Goal: Task Accomplishment & Management: Complete application form

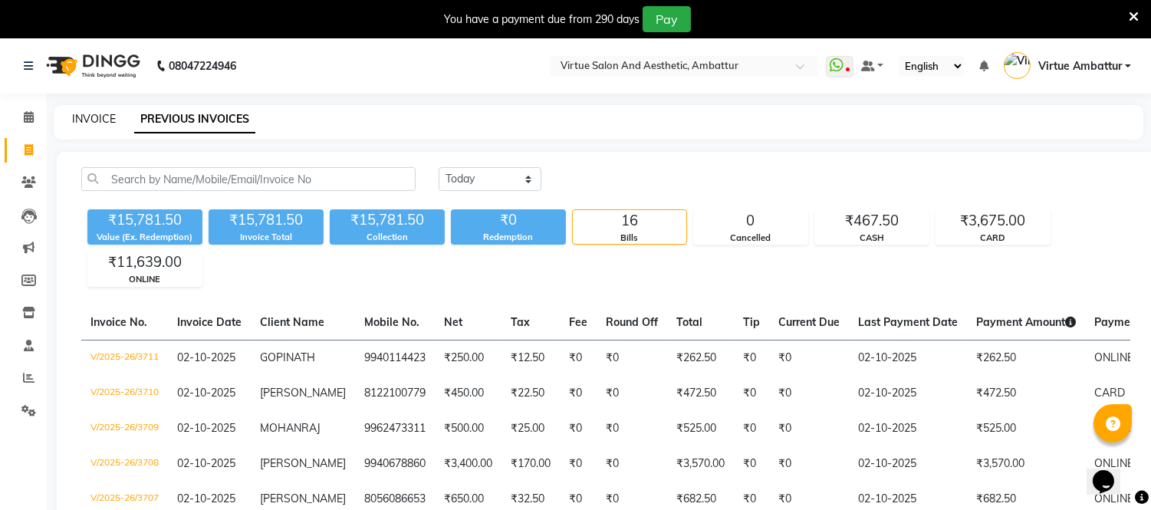
click at [87, 119] on link "INVOICE" at bounding box center [94, 119] width 44 height 14
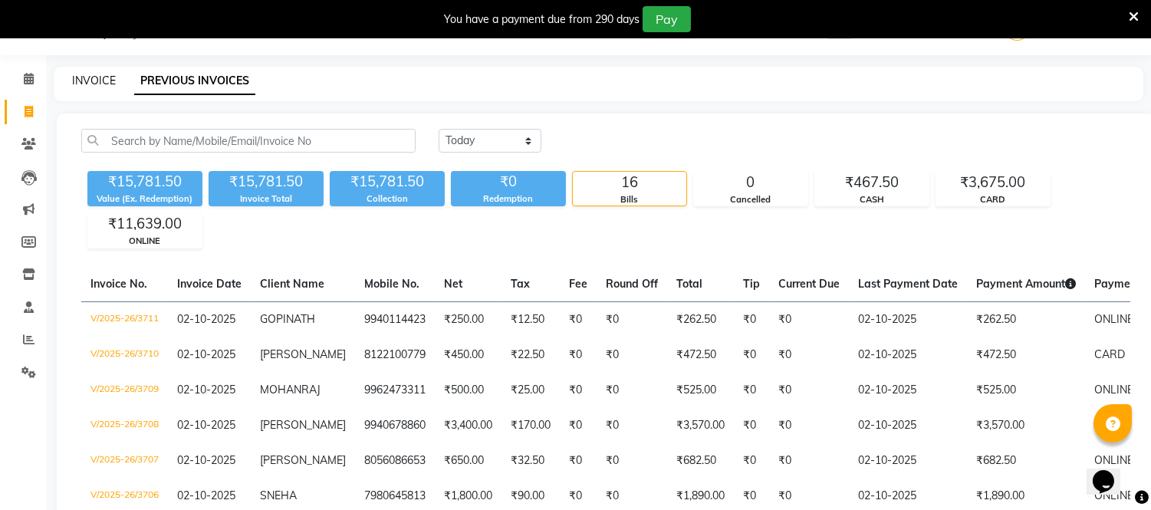
select select "5237"
select select "service"
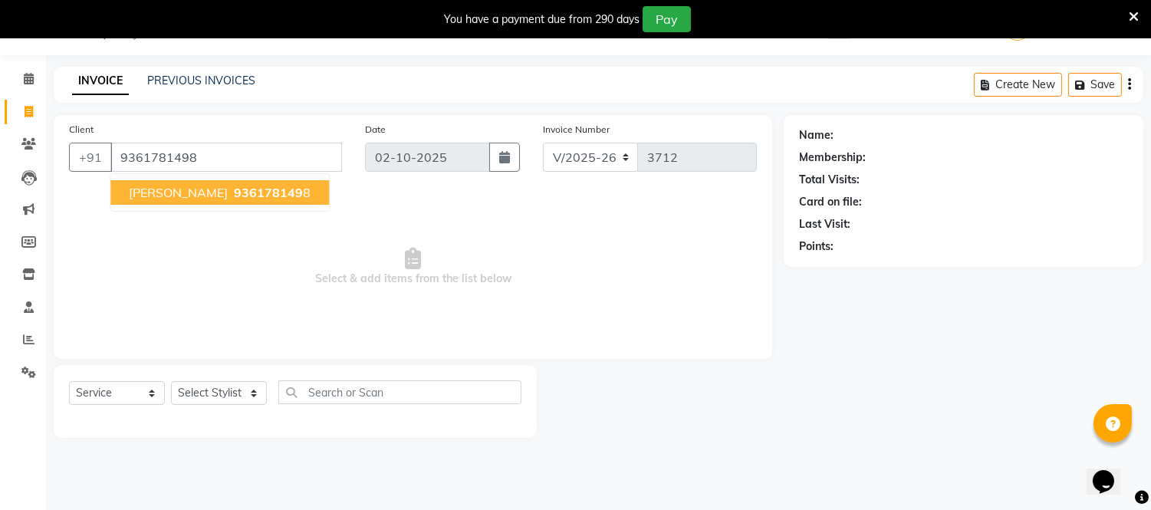
type input "9361781498"
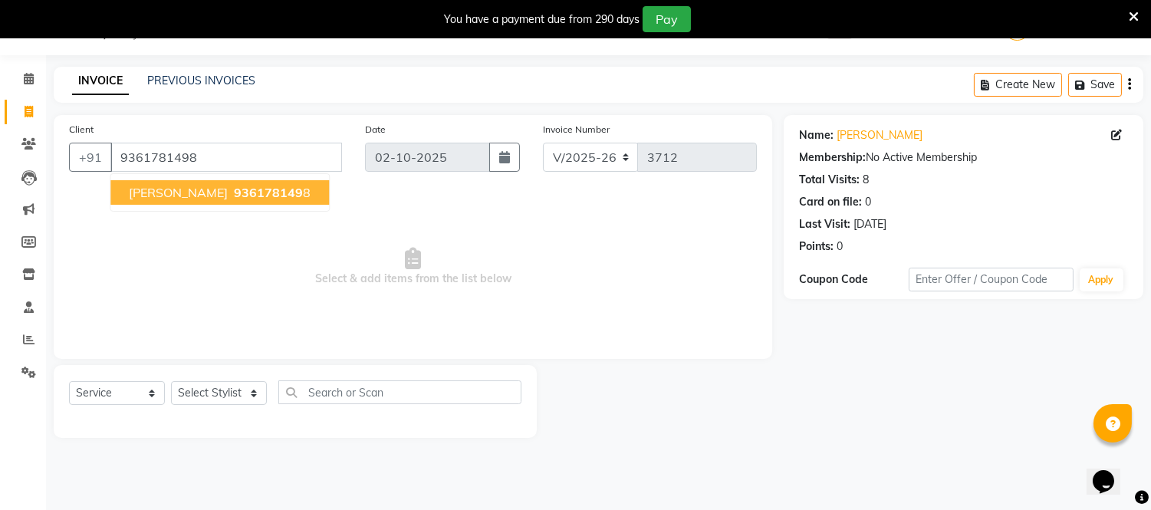
click at [220, 201] on button "[PERSON_NAME] 936178149 8" at bounding box center [219, 192] width 219 height 25
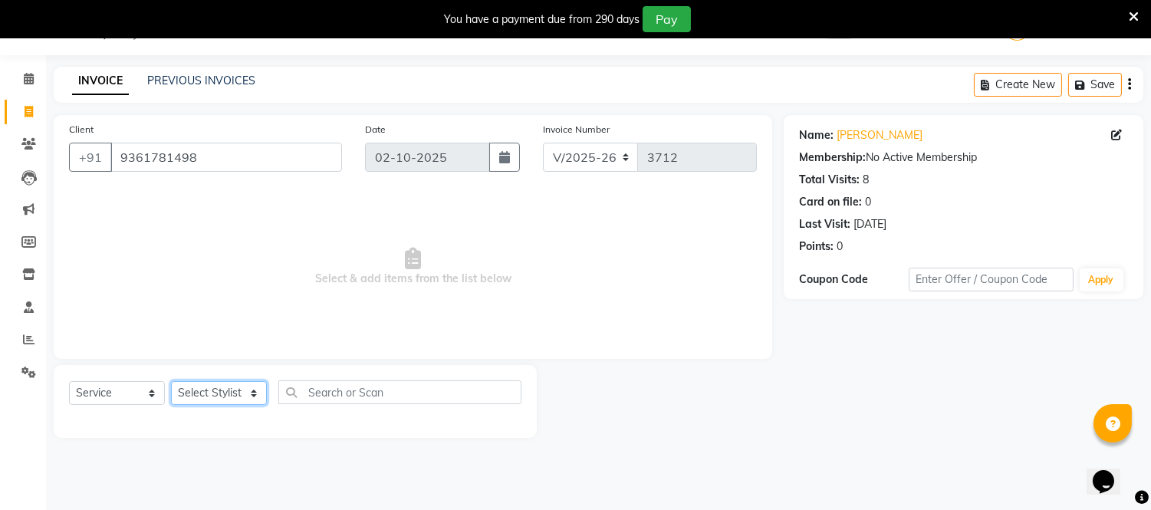
click at [248, 389] on select "Select Stylist [PERSON_NAME] [PERSON_NAME] [PERSON_NAME] [PERSON_NAME] [PERSON_…" at bounding box center [219, 393] width 96 height 24
select select "48009"
click at [171, 382] on select "Select Stylist [PERSON_NAME] [PERSON_NAME] [PERSON_NAME] [PERSON_NAME] [PERSON_…" at bounding box center [219, 393] width 96 height 24
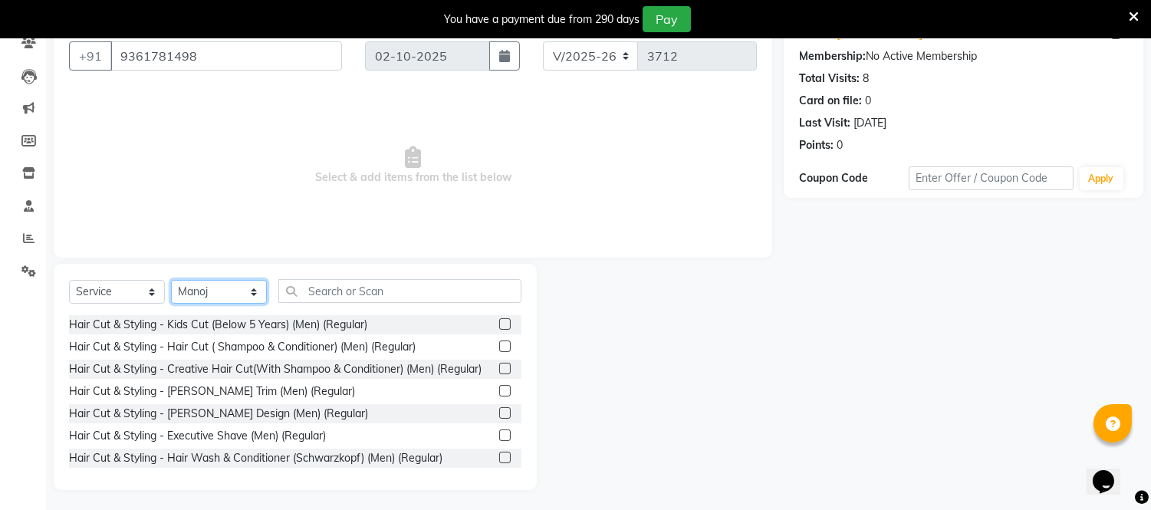
scroll to position [142, 0]
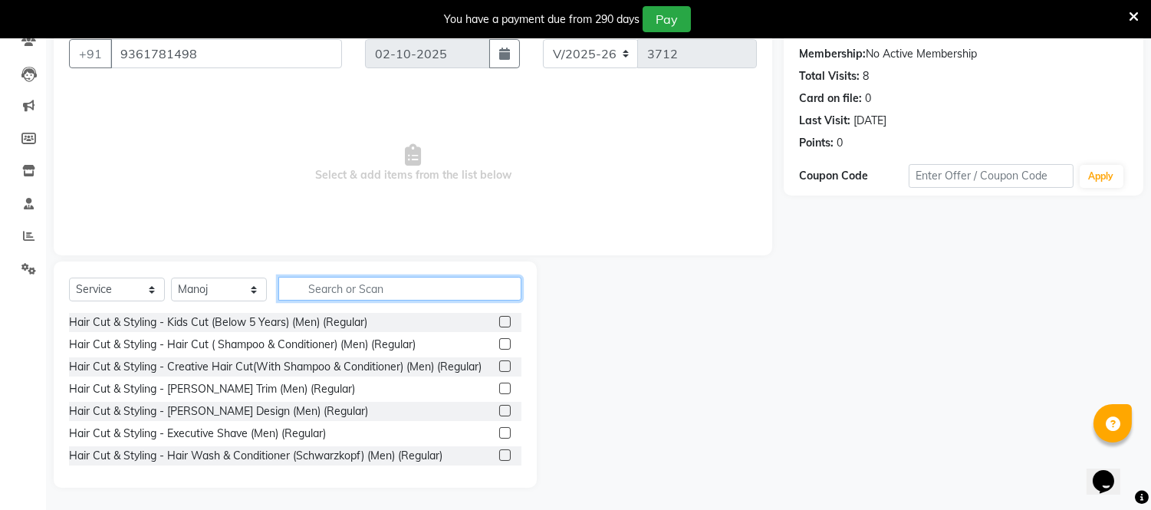
click at [362, 292] on input "text" at bounding box center [399, 289] width 243 height 24
click at [499, 345] on label at bounding box center [505, 344] width 12 height 12
click at [499, 345] on input "checkbox" at bounding box center [504, 345] width 10 height 10
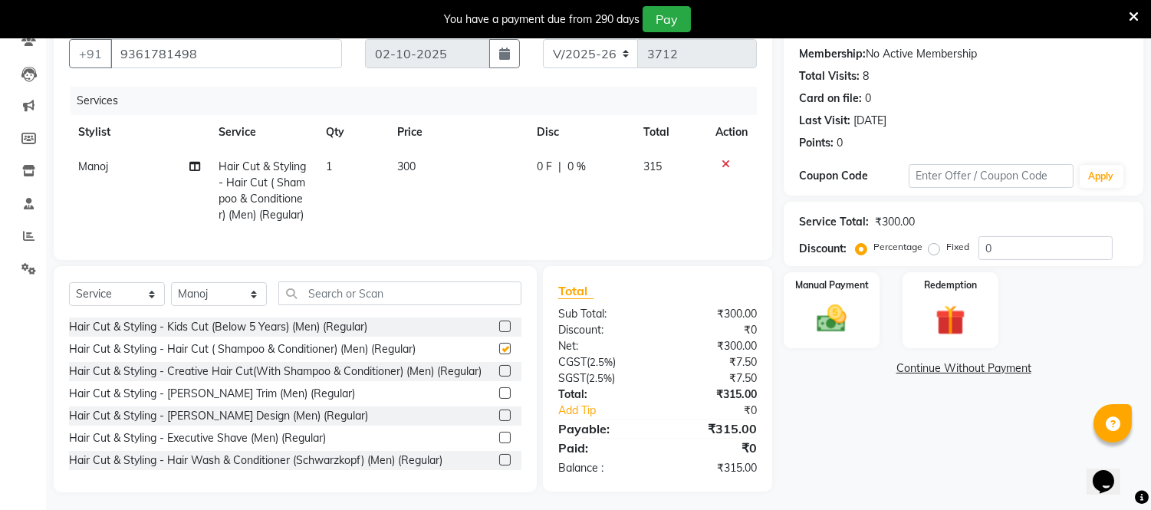
checkbox input "false"
click at [499, 399] on label at bounding box center [505, 393] width 12 height 12
click at [499, 399] on input "checkbox" at bounding box center [504, 394] width 10 height 10
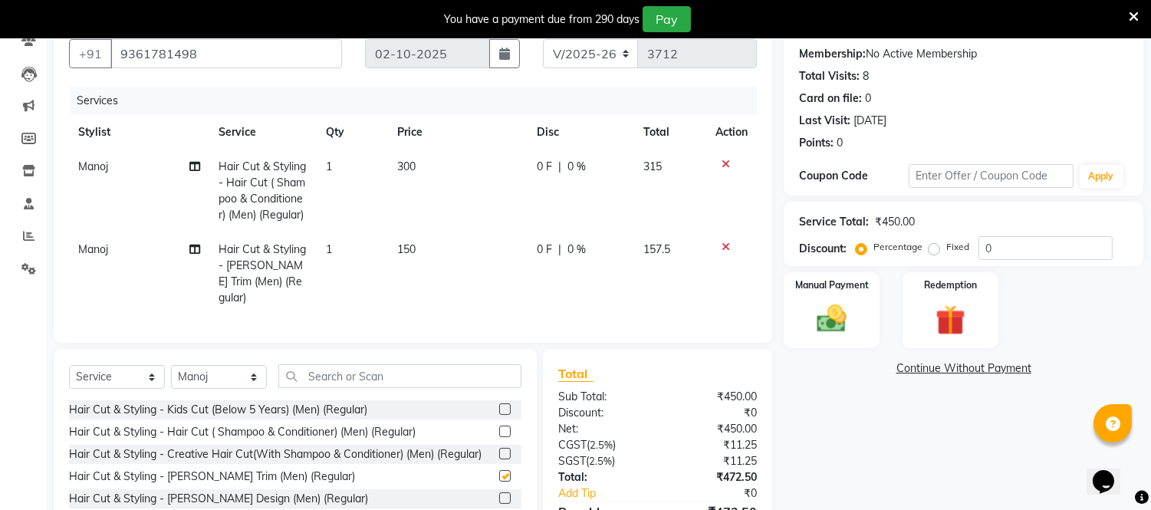
checkbox input "false"
click at [406, 249] on span "150" at bounding box center [406, 249] width 18 height 14
select select "48009"
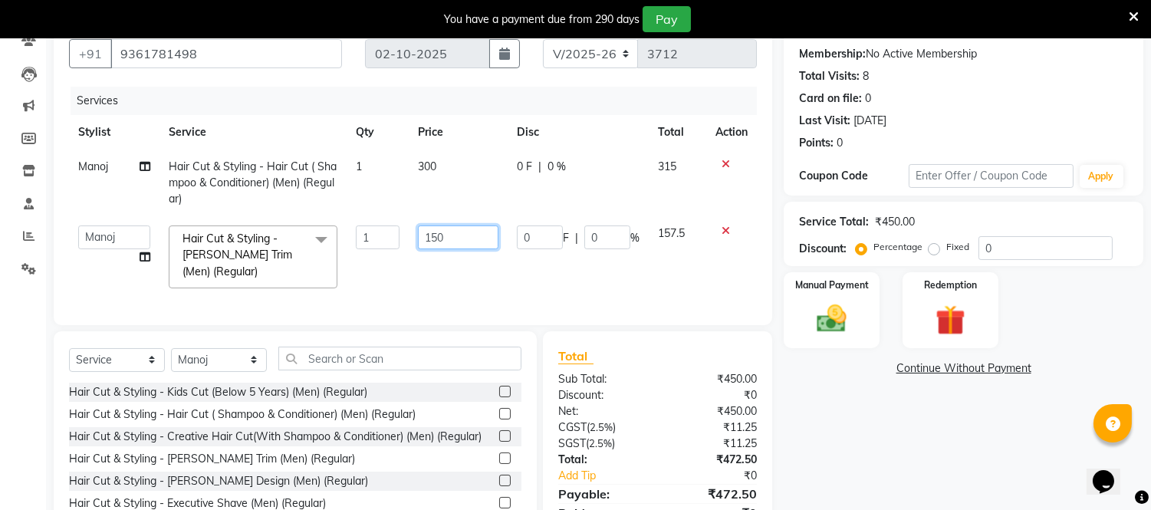
drag, startPoint x: 434, startPoint y: 235, endPoint x: 435, endPoint y: 253, distance: 17.7
click at [434, 241] on input "150" at bounding box center [458, 237] width 81 height 24
click at [933, 416] on div "Name: [PERSON_NAME] Membership: No Active Membership Total Visits: 8 Card on fi…" at bounding box center [969, 285] width 371 height 546
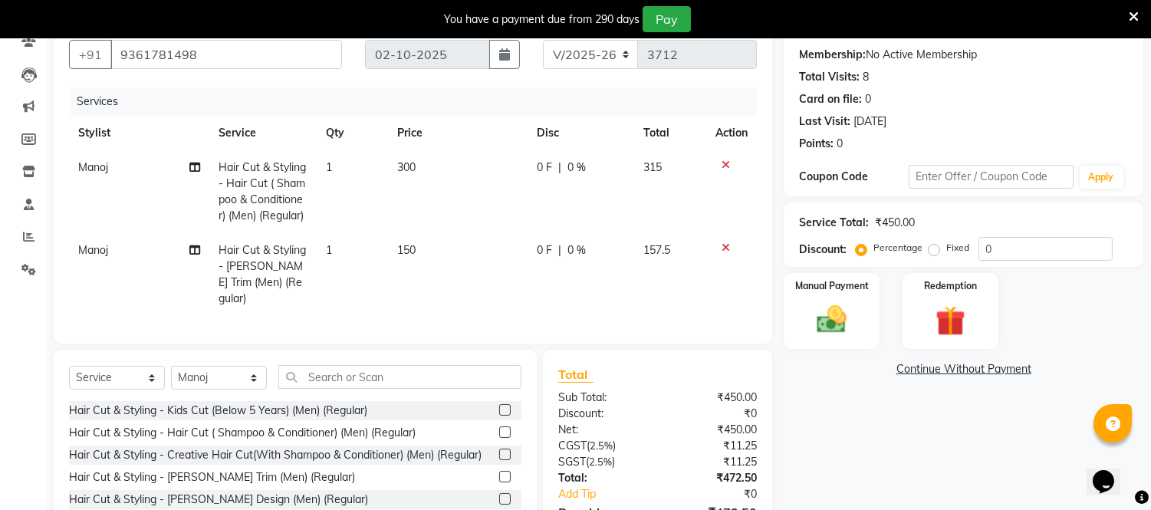
scroll to position [226, 0]
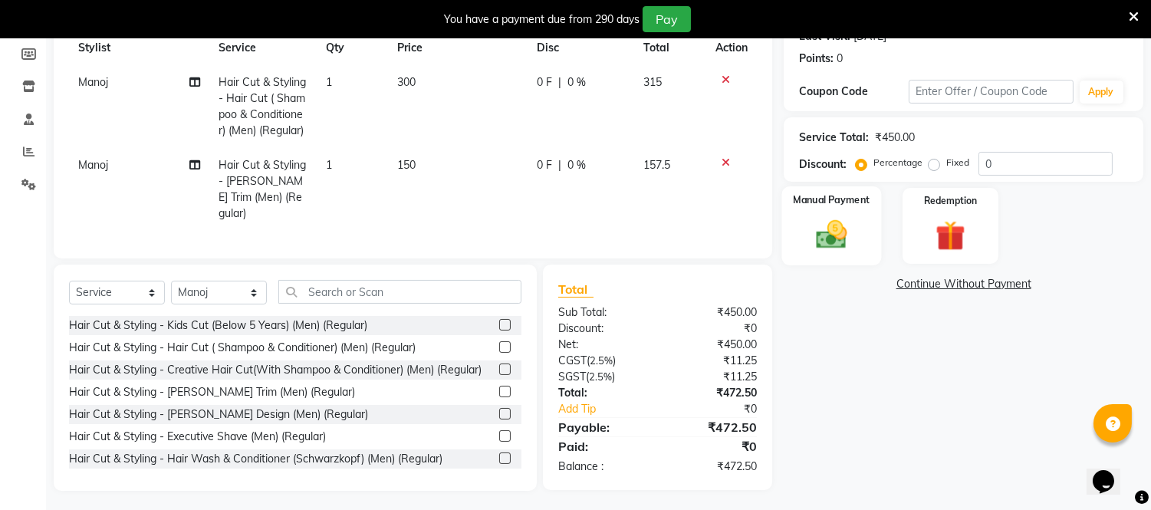
click at [832, 212] on div "Manual Payment" at bounding box center [832, 225] width 100 height 78
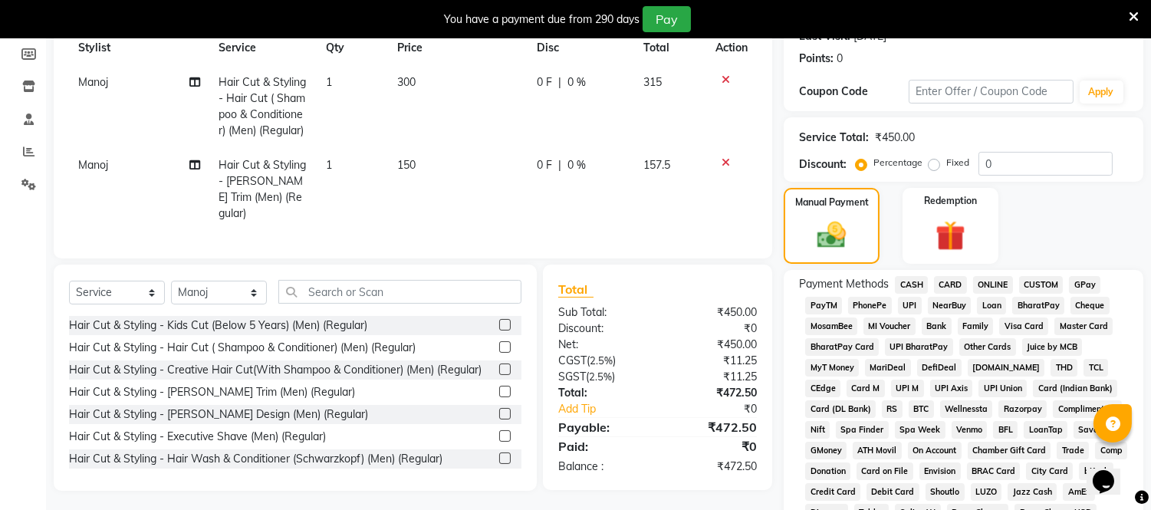
click at [954, 280] on span "CARD" at bounding box center [950, 285] width 33 height 18
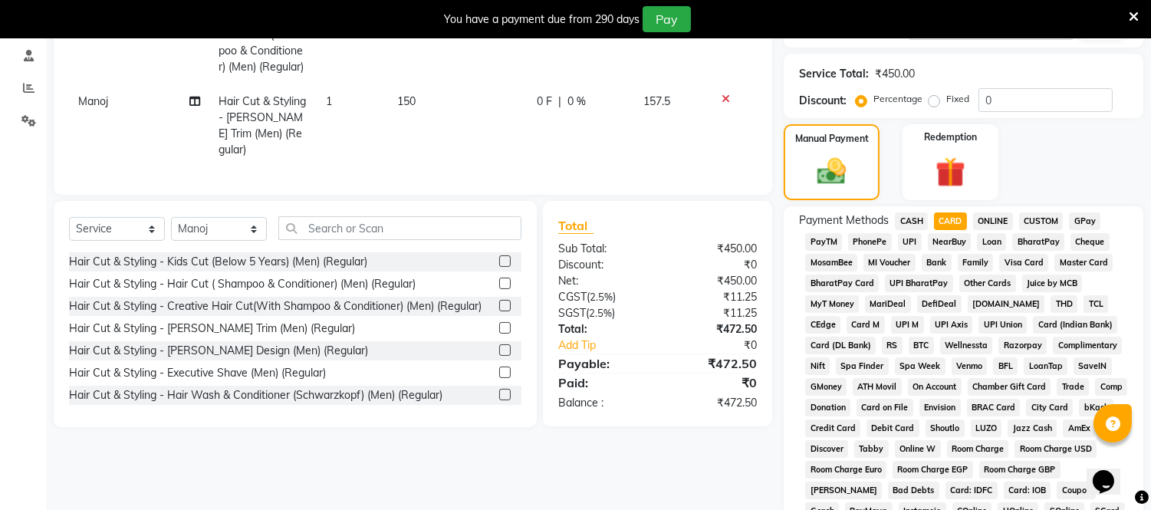
scroll to position [551, 0]
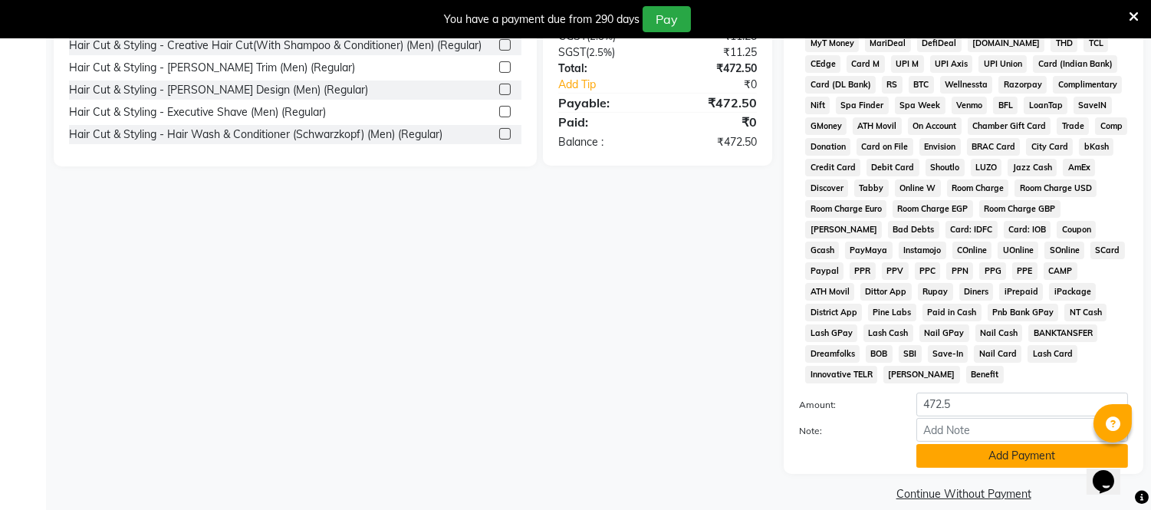
click at [1016, 444] on button "Add Payment" at bounding box center [1023, 456] width 212 height 24
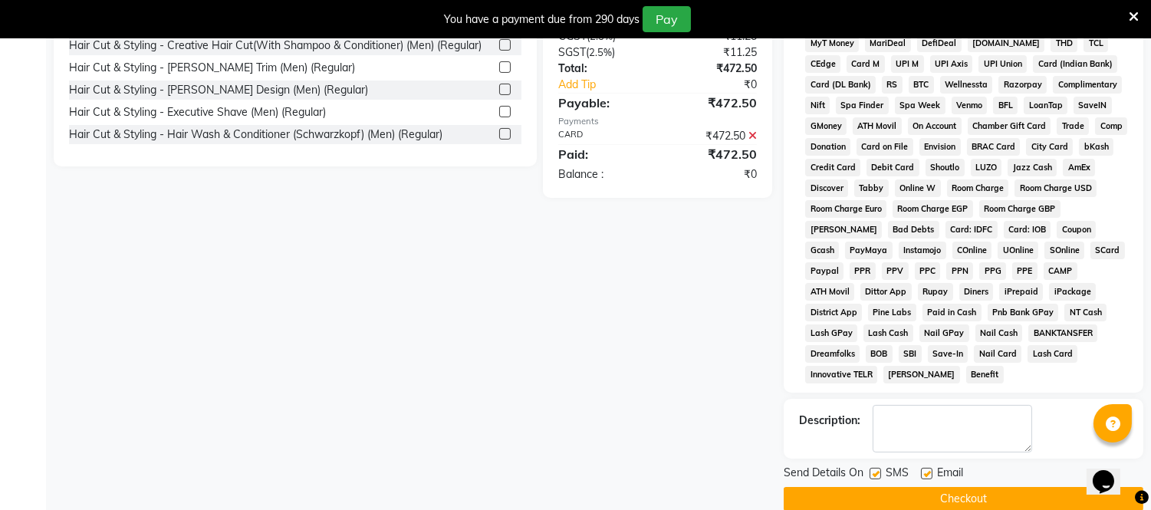
click at [1015, 487] on button "Checkout" at bounding box center [964, 499] width 360 height 24
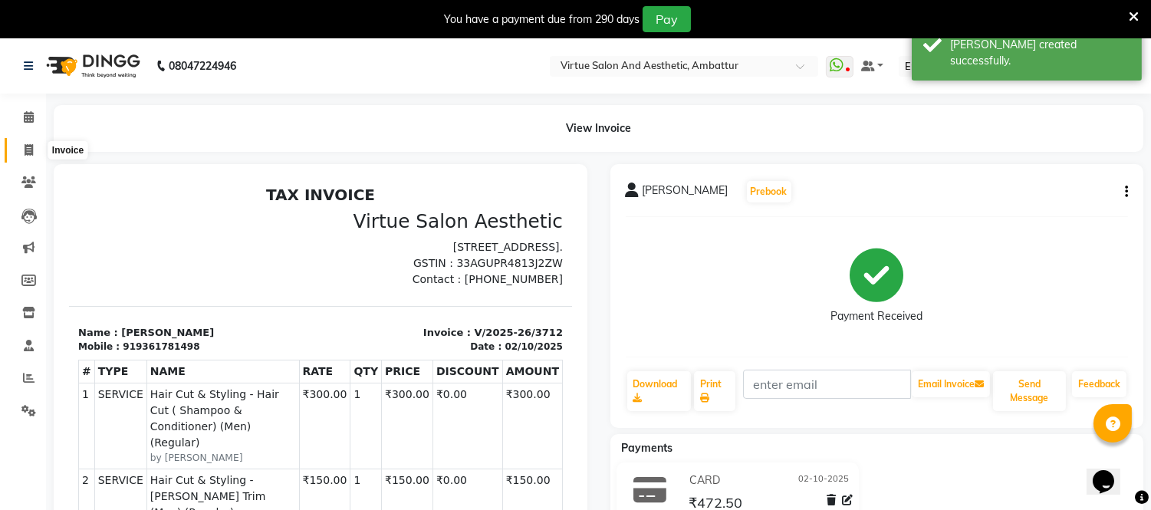
click at [31, 150] on icon at bounding box center [29, 150] width 8 height 12
select select "service"
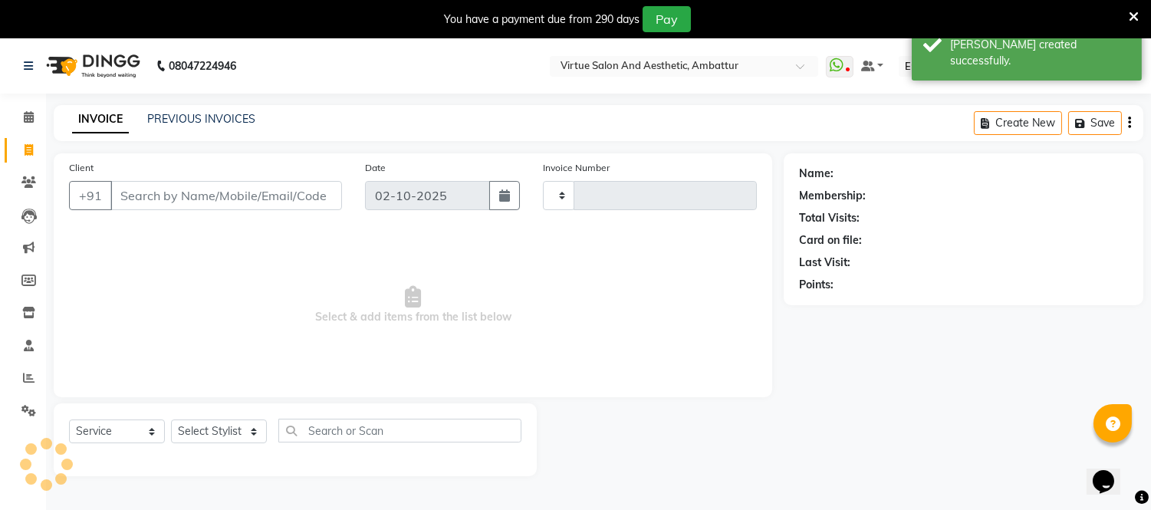
scroll to position [38, 0]
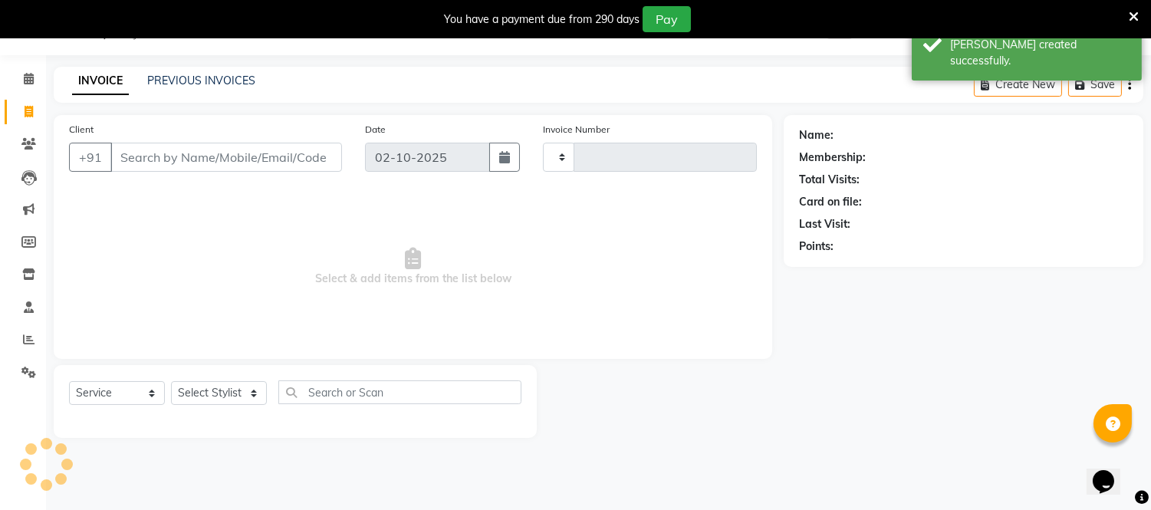
type input "3713"
select select "5237"
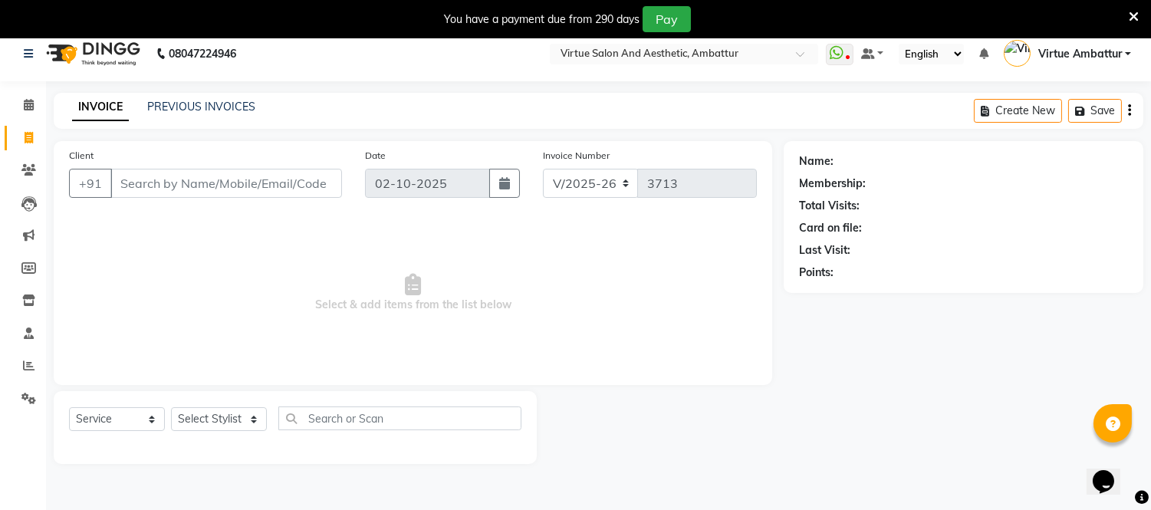
scroll to position [0, 0]
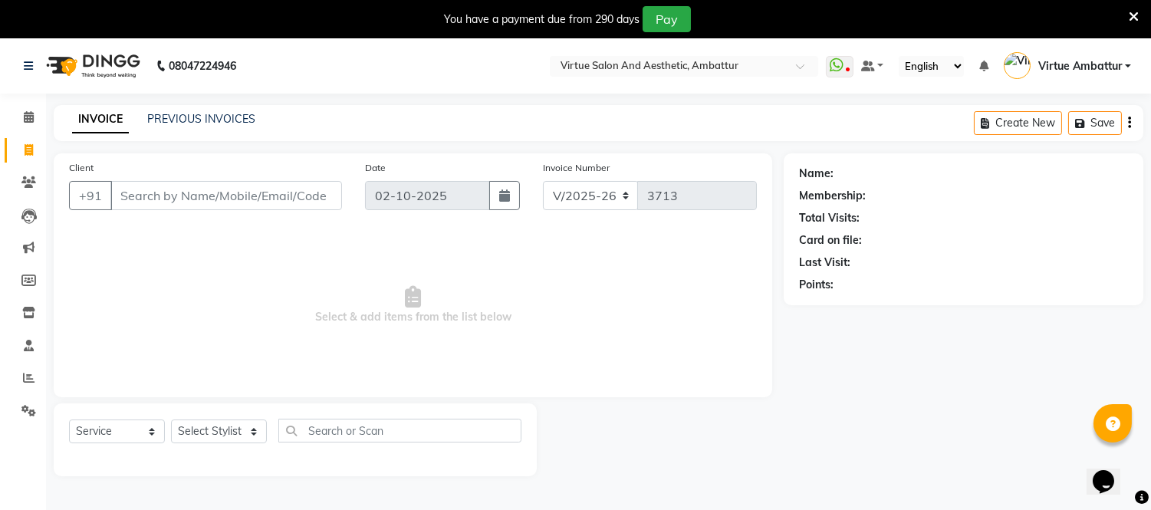
click at [278, 196] on input "Client" at bounding box center [226, 195] width 232 height 29
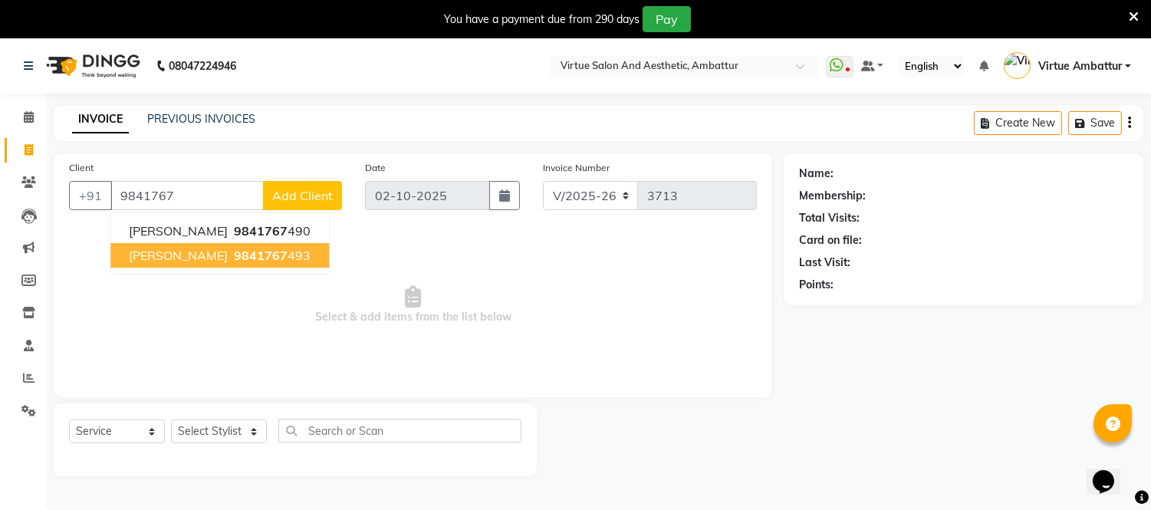
click at [246, 303] on span "Select & add items from the list below" at bounding box center [413, 305] width 688 height 153
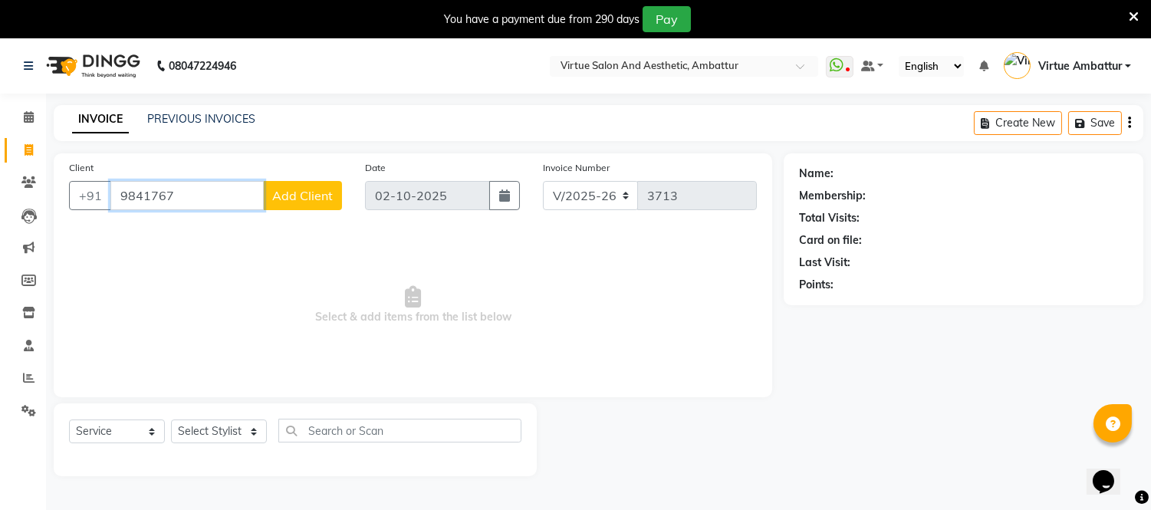
drag, startPoint x: 204, startPoint y: 199, endPoint x: 212, endPoint y: 185, distance: 16.8
click at [212, 186] on input "9841767" at bounding box center [186, 195] width 153 height 29
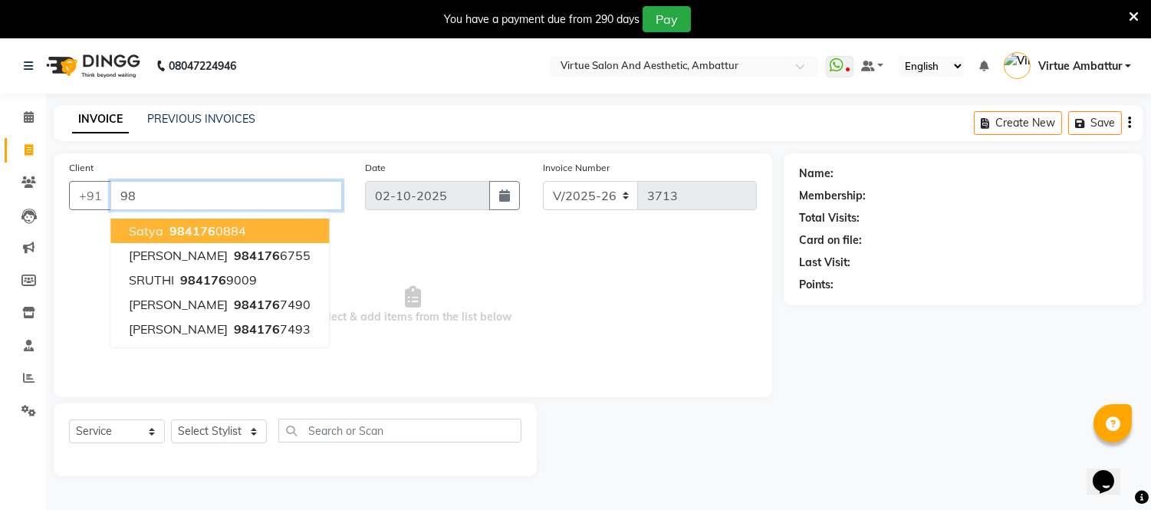
type input "9"
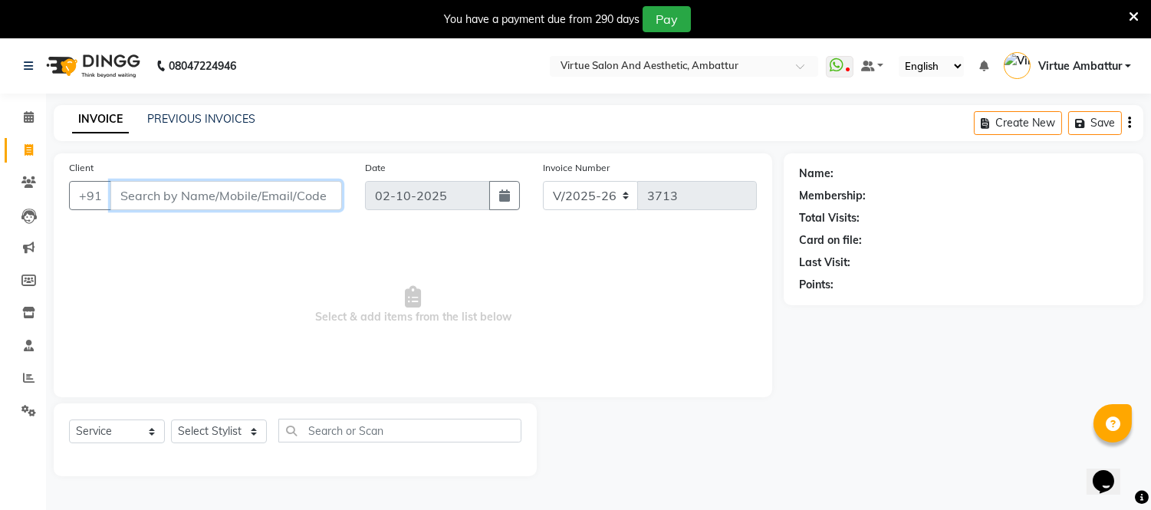
click at [276, 193] on input "Client" at bounding box center [226, 195] width 232 height 29
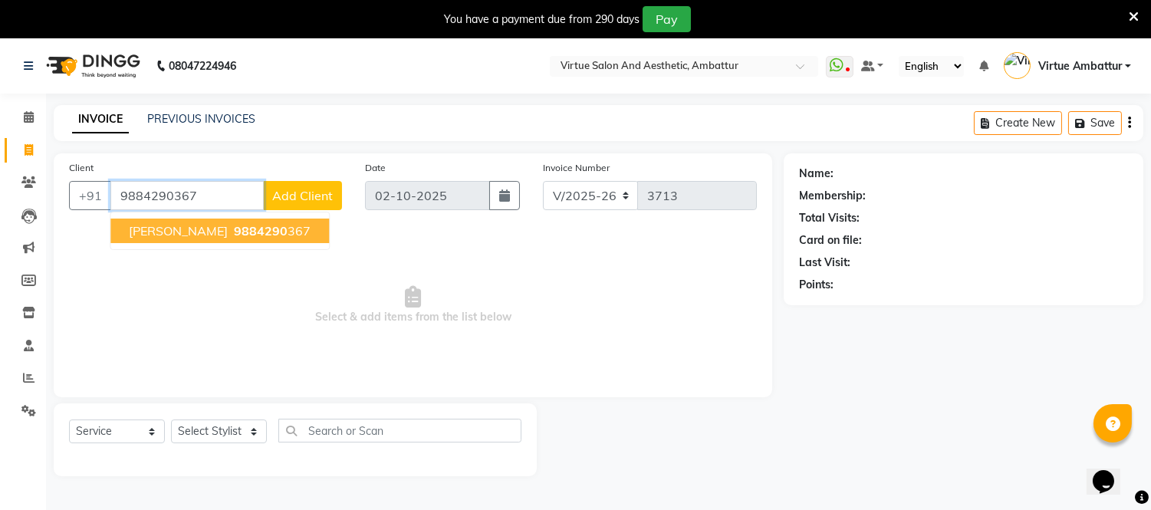
type input "9884290367"
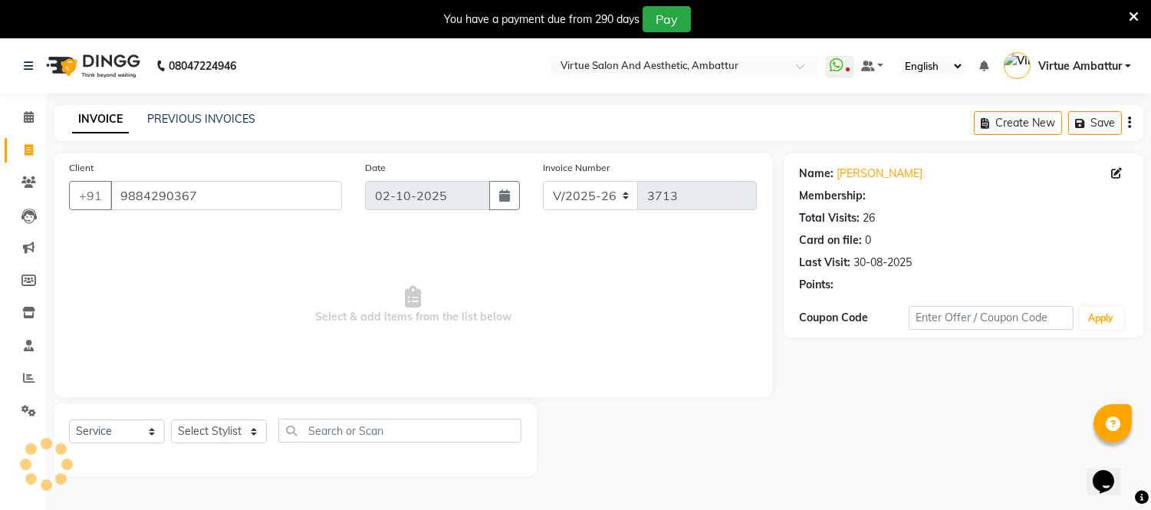
select select "1: Object"
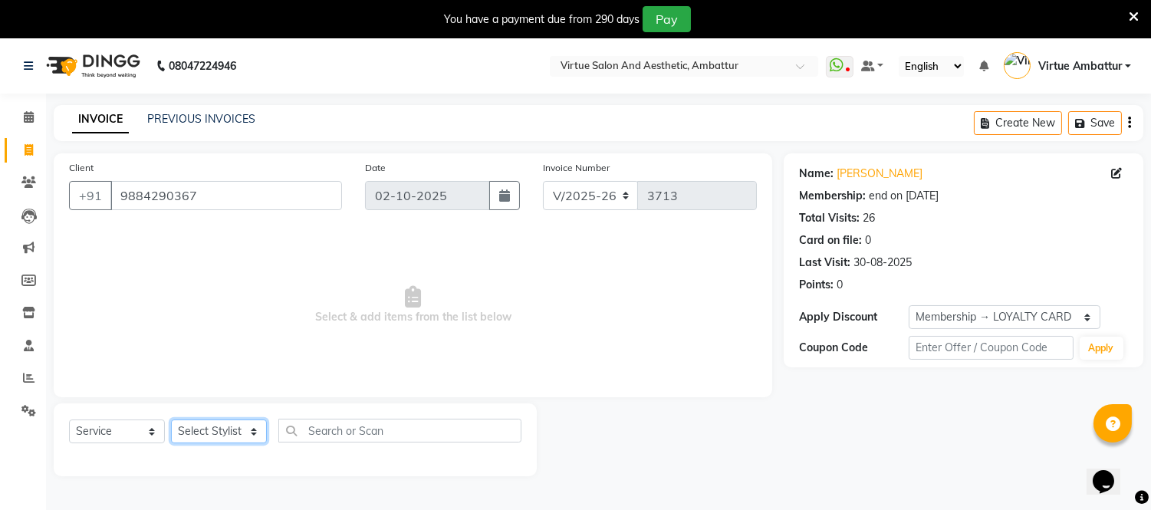
click at [242, 436] on select "Select Stylist [PERSON_NAME] [PERSON_NAME] [PERSON_NAME] [PERSON_NAME] [PERSON_…" at bounding box center [219, 432] width 96 height 24
select select "37432"
click at [171, 420] on select "Select Stylist [PERSON_NAME] [PERSON_NAME] [PERSON_NAME] [PERSON_NAME] [PERSON_…" at bounding box center [219, 432] width 96 height 24
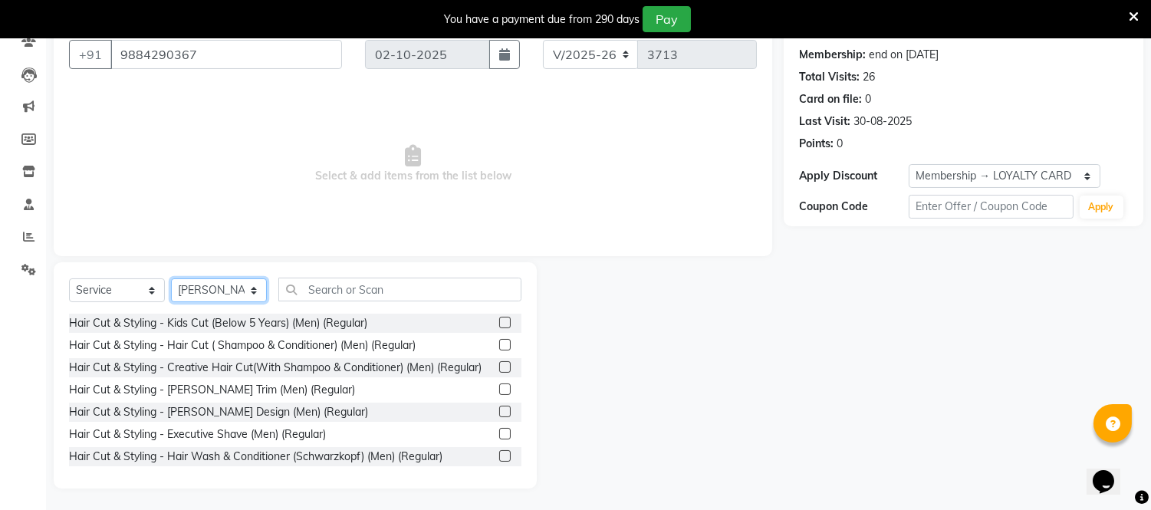
scroll to position [142, 0]
click at [499, 345] on label at bounding box center [505, 344] width 12 height 12
click at [499, 345] on input "checkbox" at bounding box center [504, 345] width 10 height 10
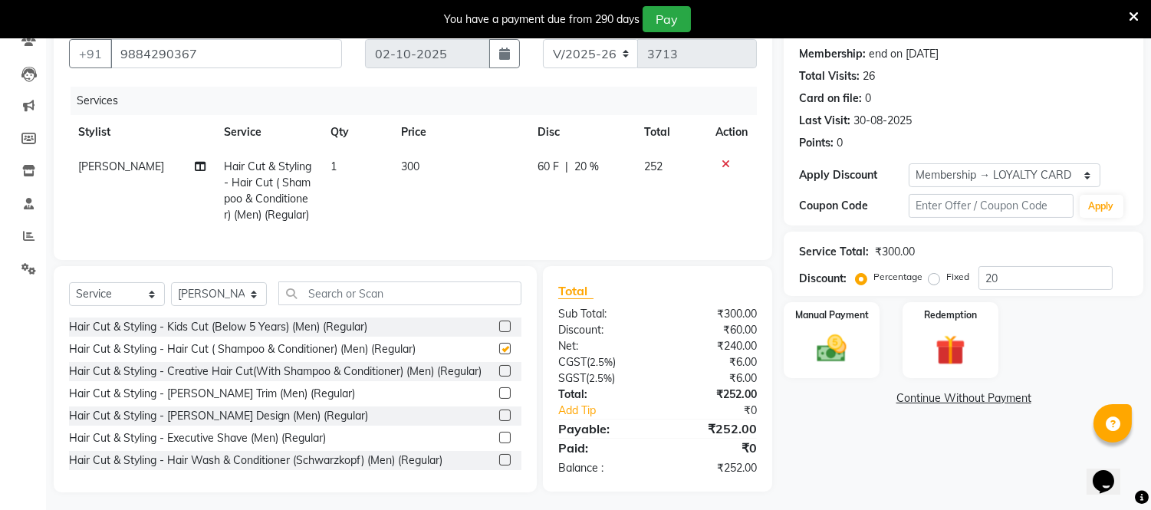
checkbox input "false"
click at [499, 399] on label at bounding box center [505, 393] width 12 height 12
click at [499, 399] on input "checkbox" at bounding box center [504, 394] width 10 height 10
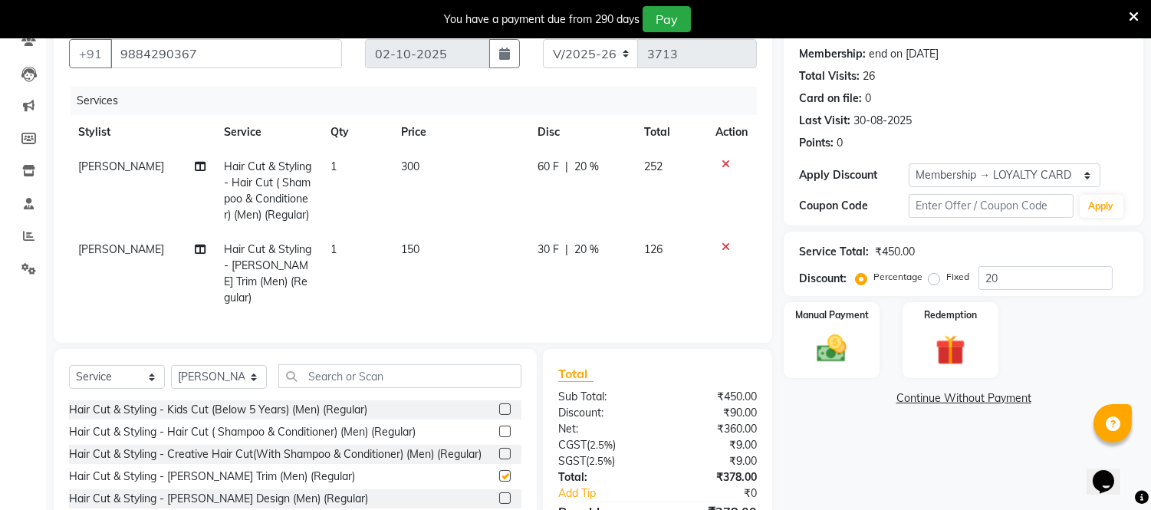
checkbox input "false"
click at [365, 379] on input "text" at bounding box center [399, 376] width 243 height 24
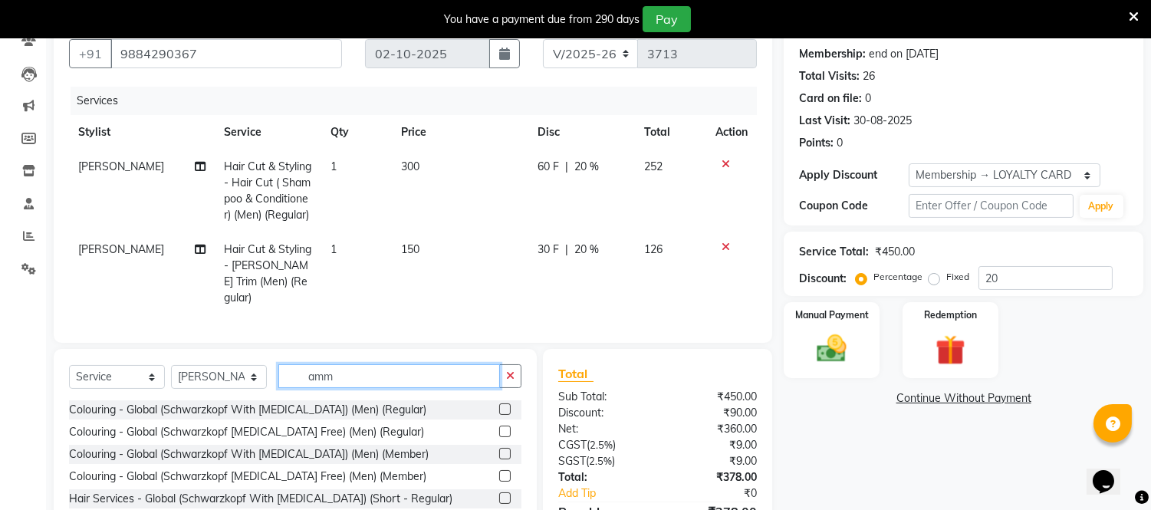
type input "amm"
click at [499, 406] on label at bounding box center [505, 409] width 12 height 12
click at [499, 406] on input "checkbox" at bounding box center [504, 410] width 10 height 10
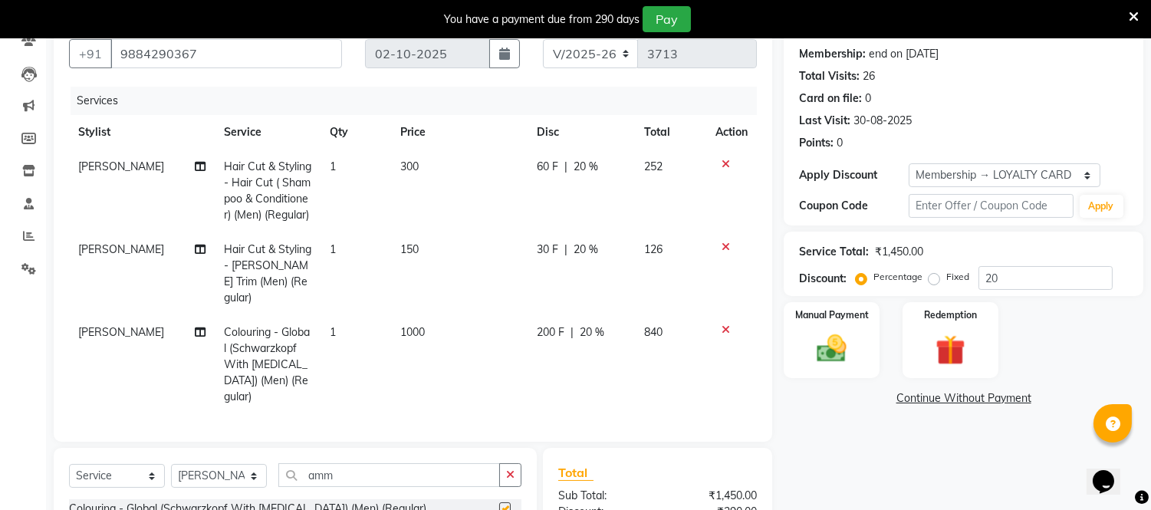
checkbox input "false"
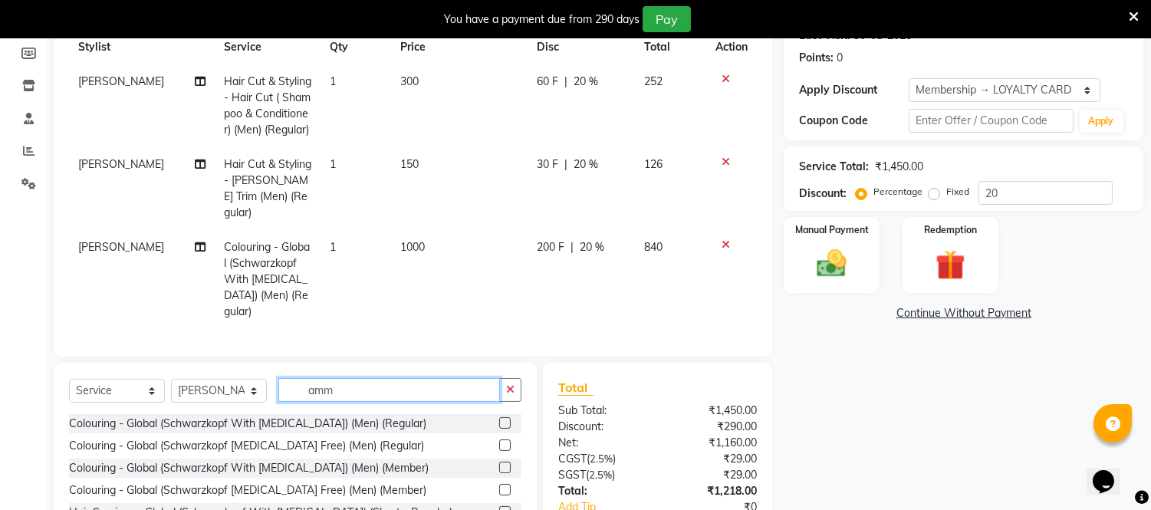
click at [364, 378] on input "amm" at bounding box center [389, 390] width 222 height 24
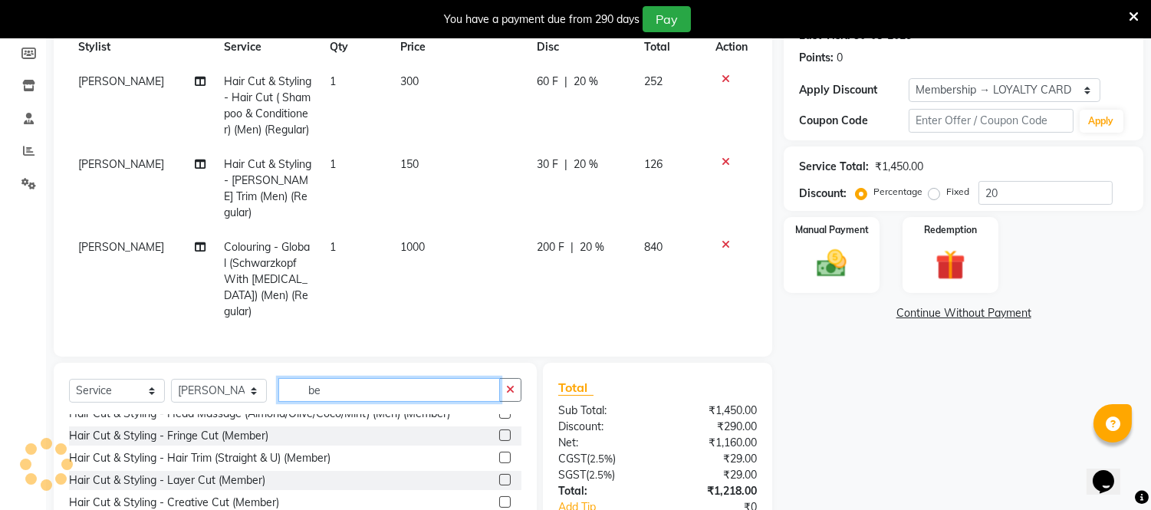
scroll to position [341, 0]
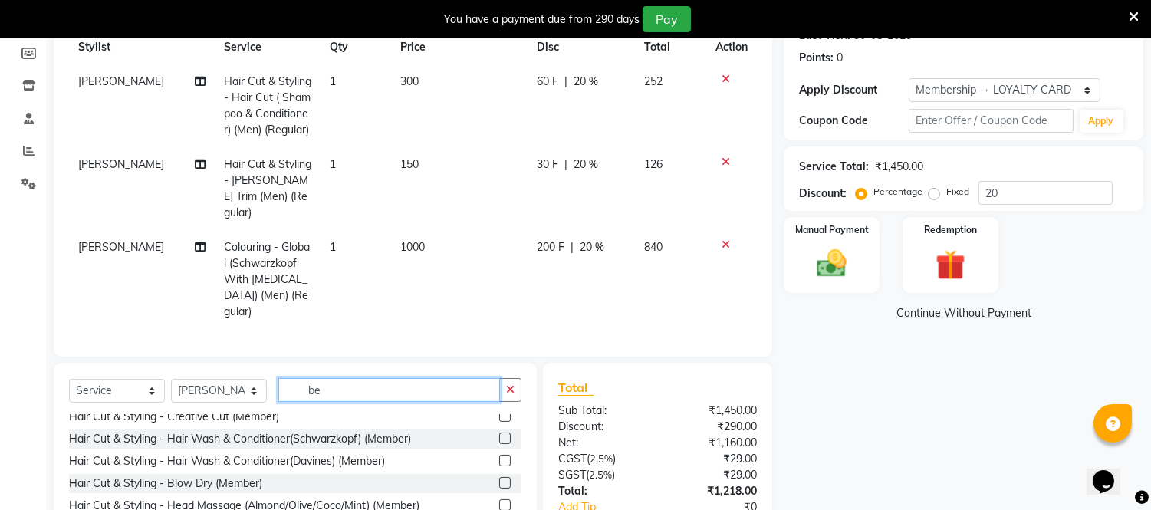
click at [332, 378] on input "be" at bounding box center [389, 390] width 222 height 24
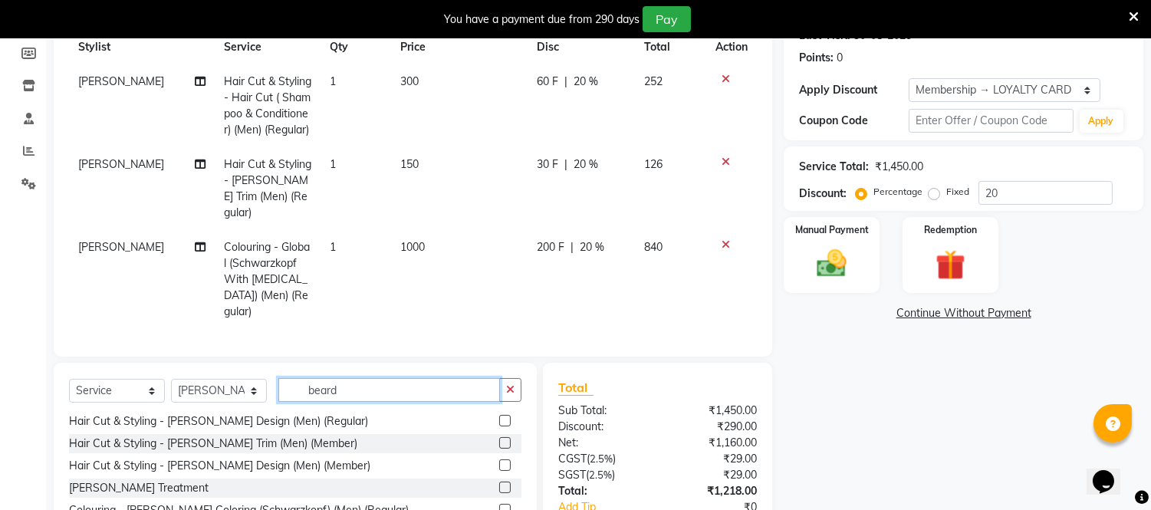
scroll to position [47, 0]
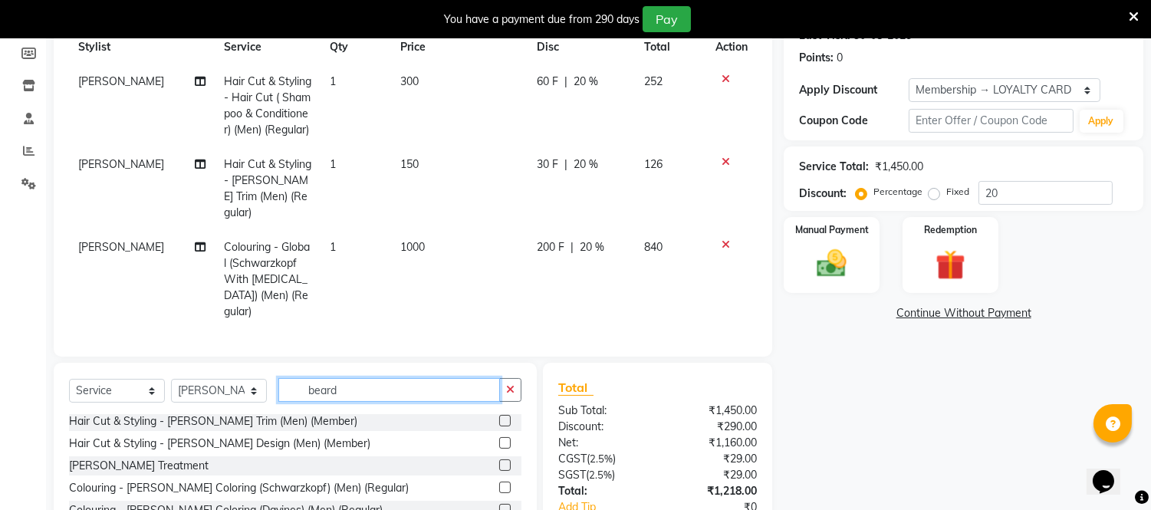
type input "beard"
click at [499, 482] on label at bounding box center [505, 488] width 12 height 12
click at [499, 483] on input "checkbox" at bounding box center [504, 488] width 10 height 10
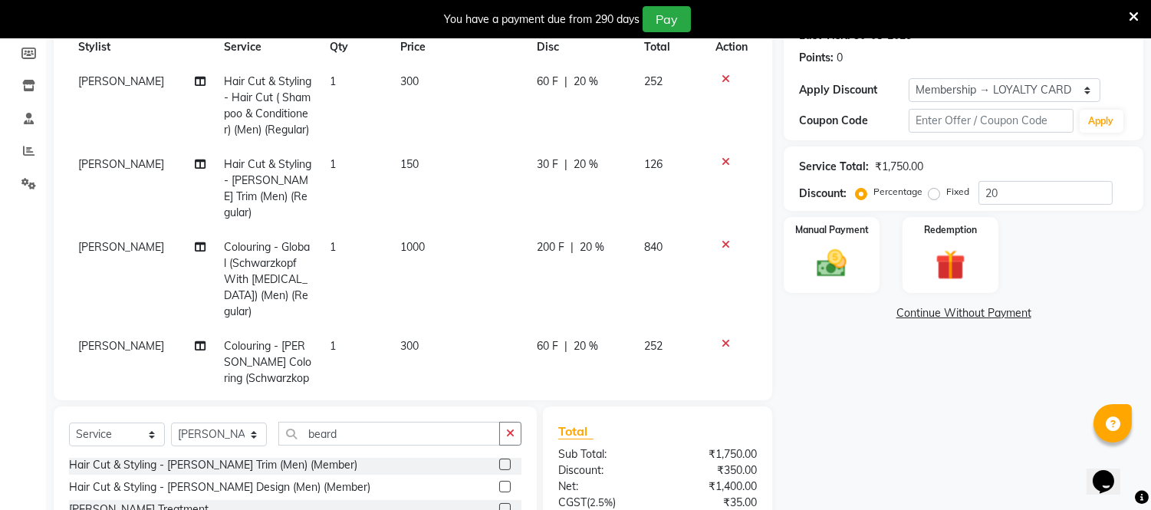
checkbox input "false"
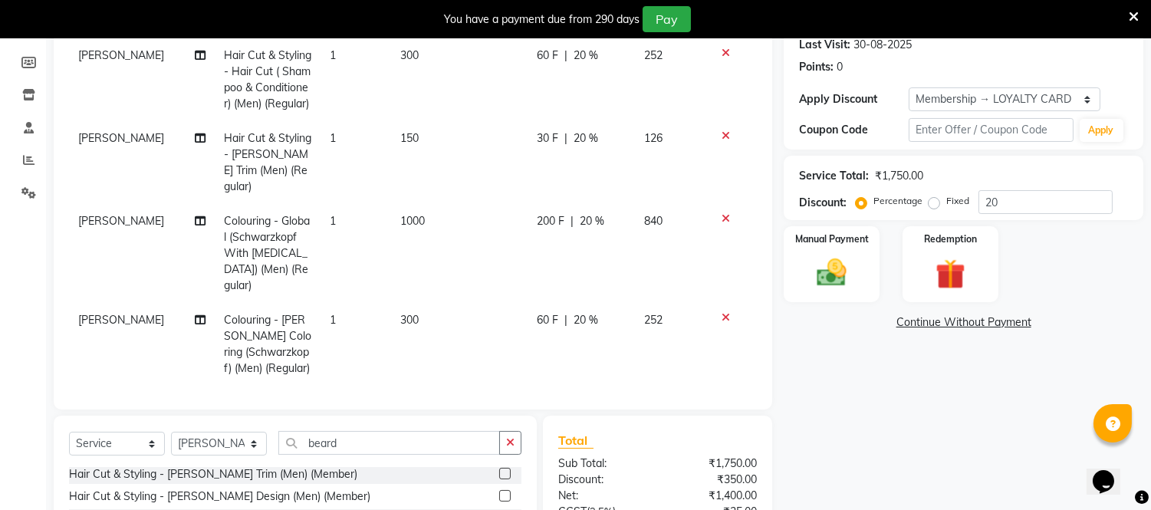
scroll to position [255, 0]
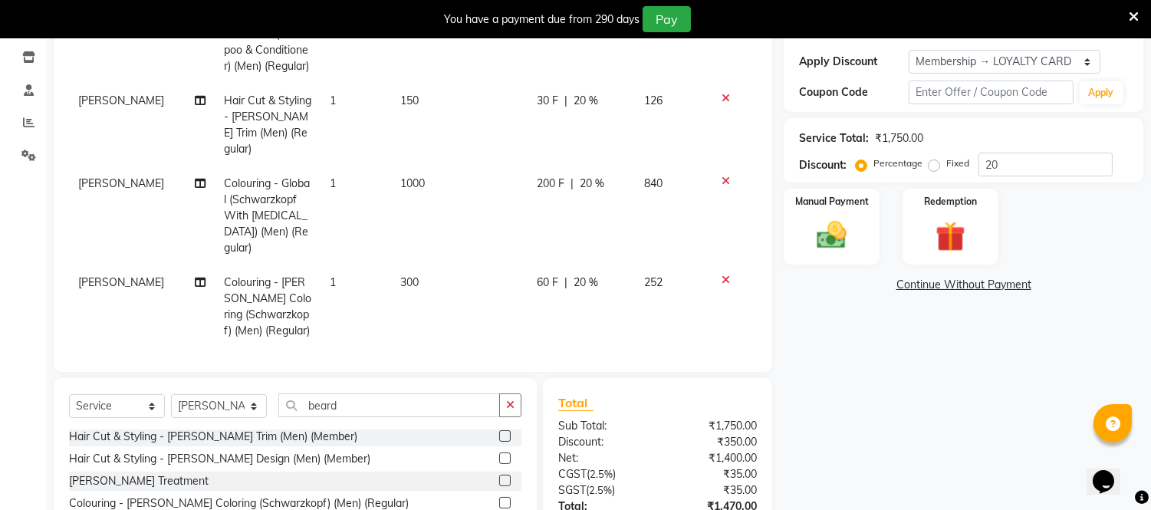
click at [410, 267] on td "300" at bounding box center [459, 306] width 137 height 83
select select "37432"
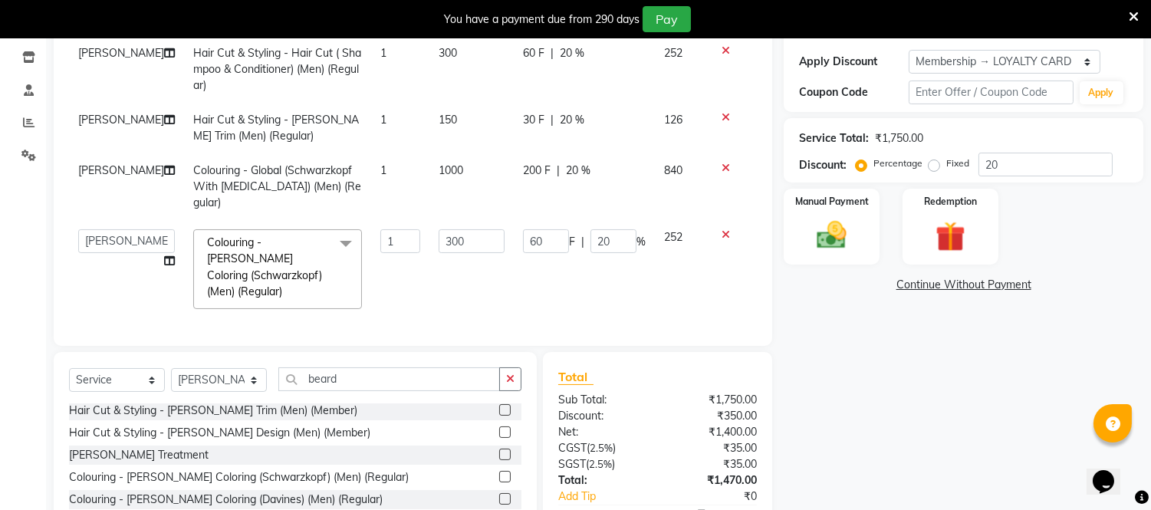
scroll to position [0, 0]
drag, startPoint x: 430, startPoint y: 230, endPoint x: 446, endPoint y: 232, distance: 15.4
click at [446, 232] on input "300" at bounding box center [472, 241] width 66 height 24
type input "200"
click at [794, 393] on div "Name: [PERSON_NAME] Membership: end on [DATE] Total Visits: 26 Card on file: 0 …" at bounding box center [969, 238] width 371 height 680
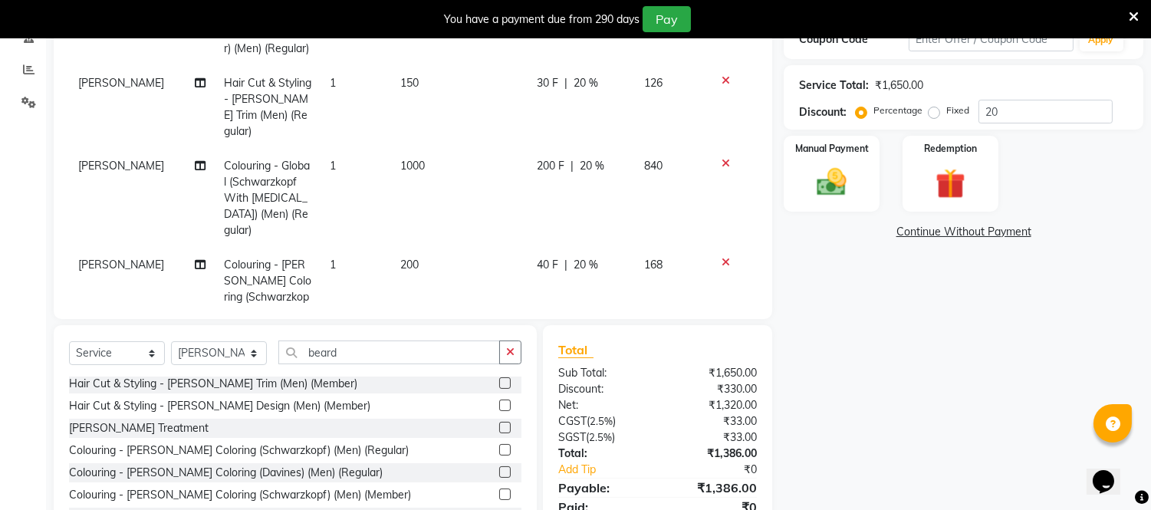
scroll to position [372, 0]
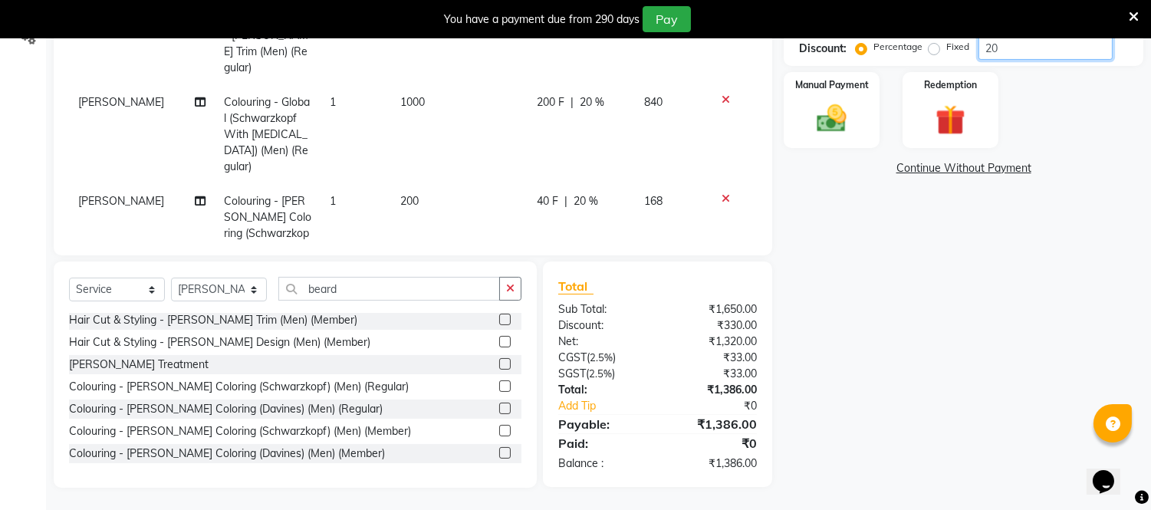
click at [1048, 47] on input "20" at bounding box center [1046, 48] width 134 height 24
type input "2"
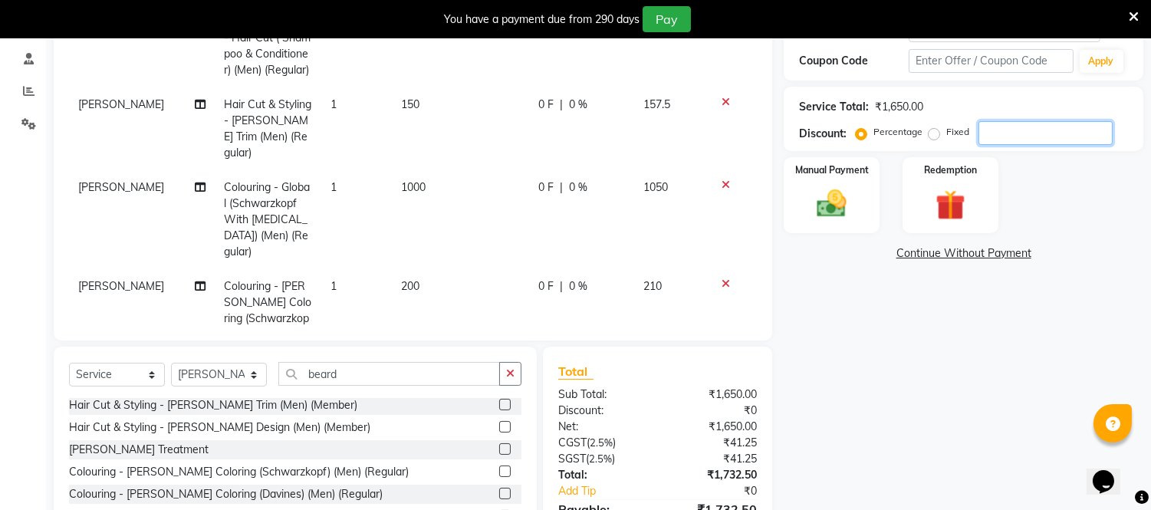
scroll to position [202, 0]
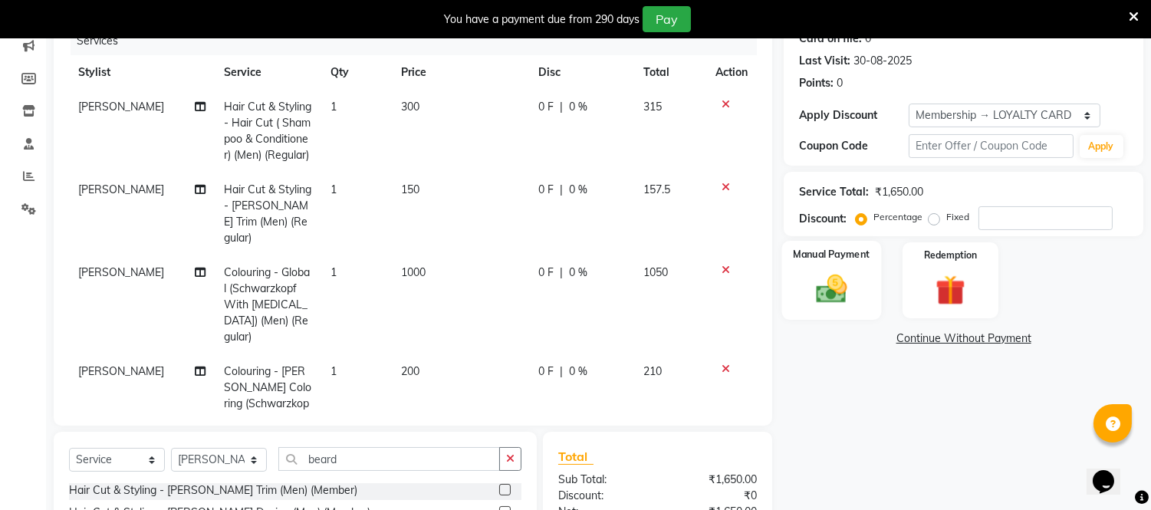
click at [845, 276] on img at bounding box center [832, 290] width 51 height 36
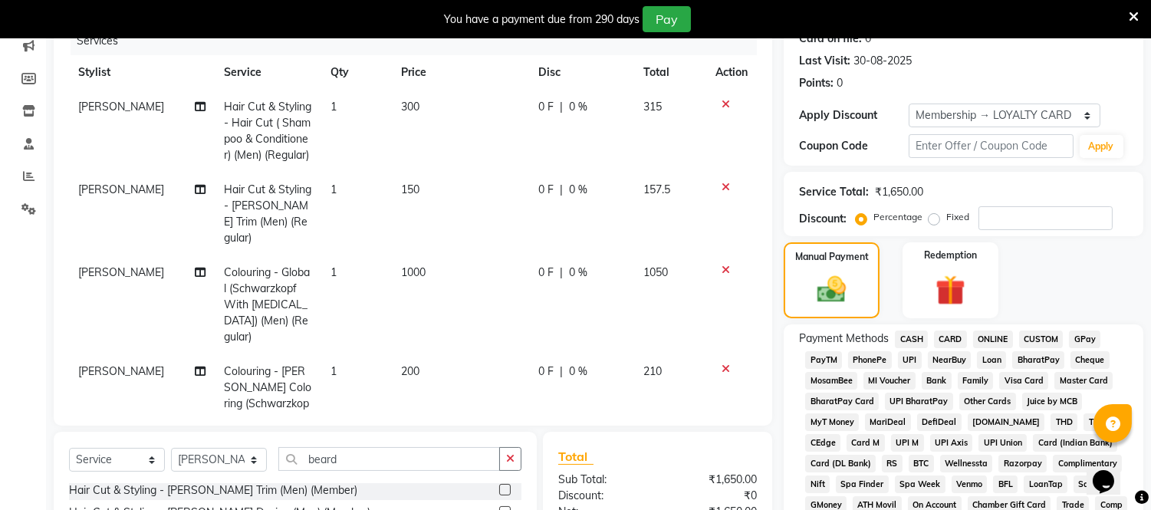
click at [950, 336] on span "CARD" at bounding box center [950, 340] width 33 height 18
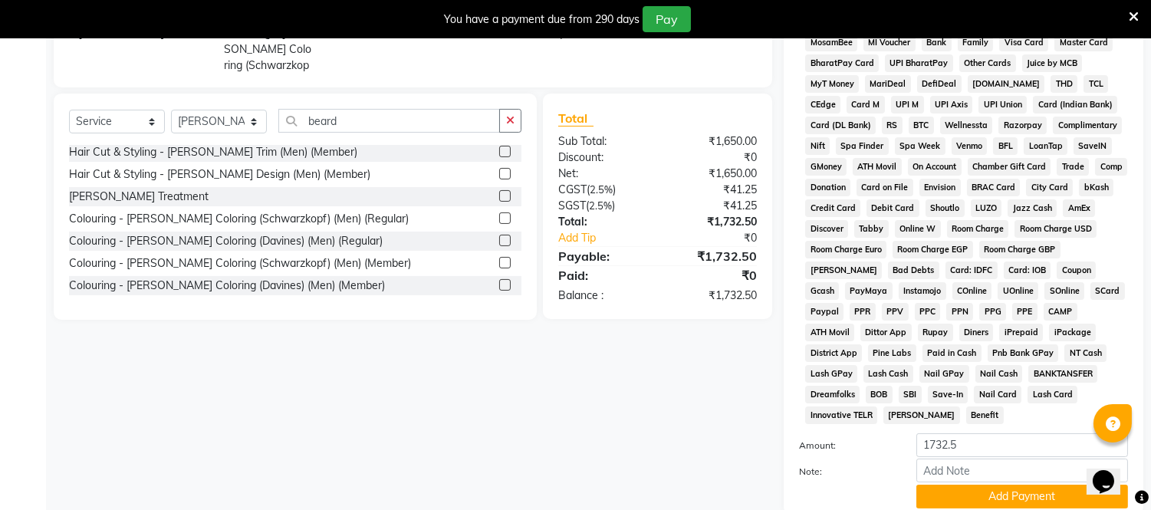
scroll to position [581, 0]
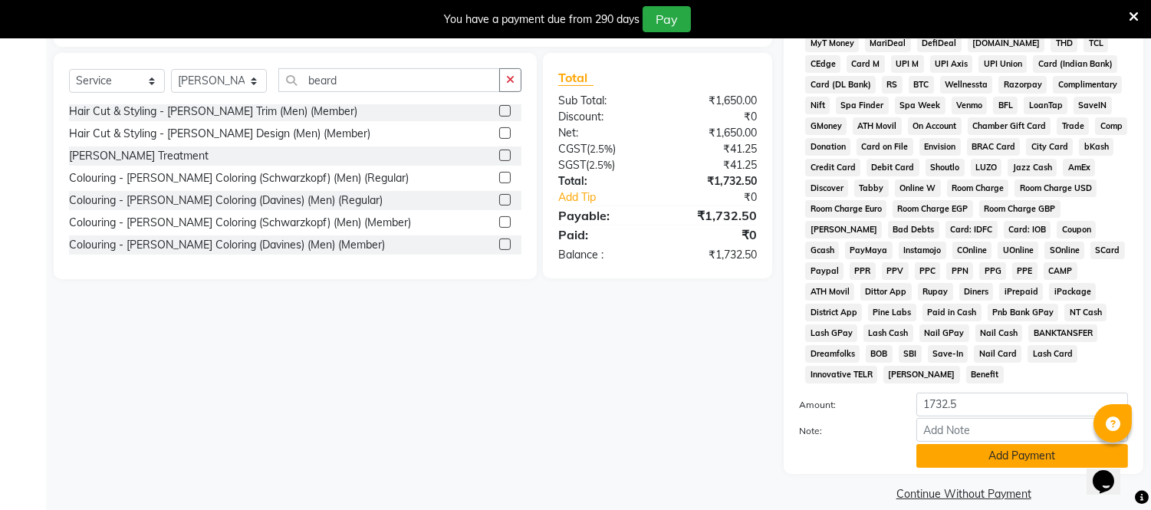
click at [979, 444] on button "Add Payment" at bounding box center [1023, 456] width 212 height 24
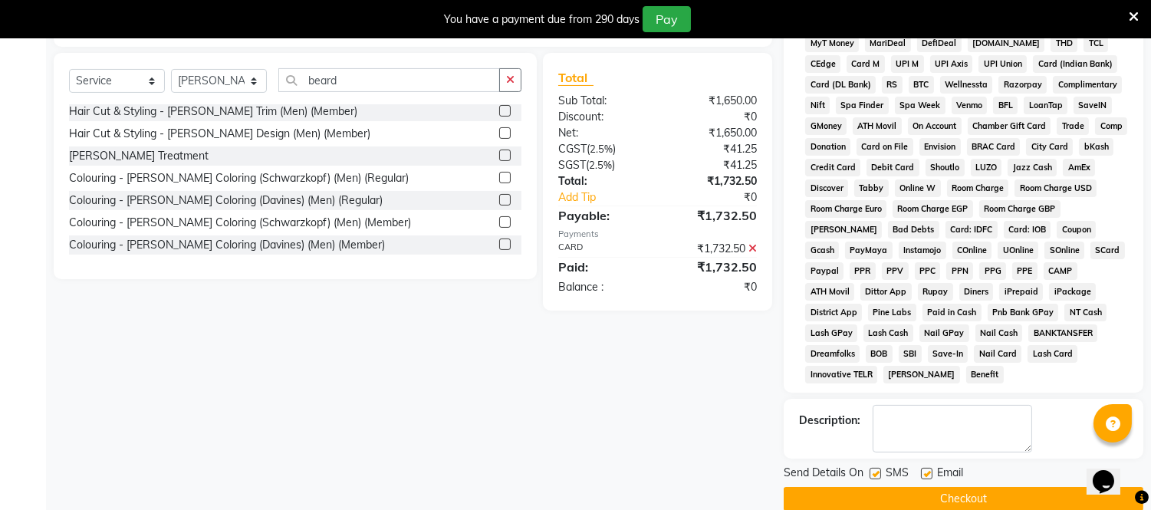
click at [925, 487] on button "Checkout" at bounding box center [964, 499] width 360 height 24
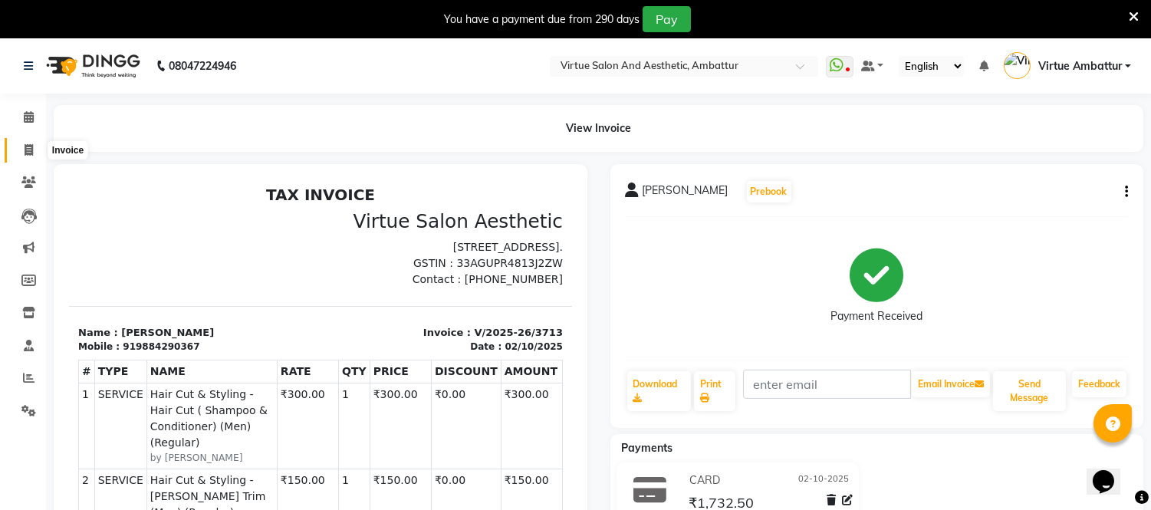
click at [35, 146] on span at bounding box center [28, 151] width 27 height 18
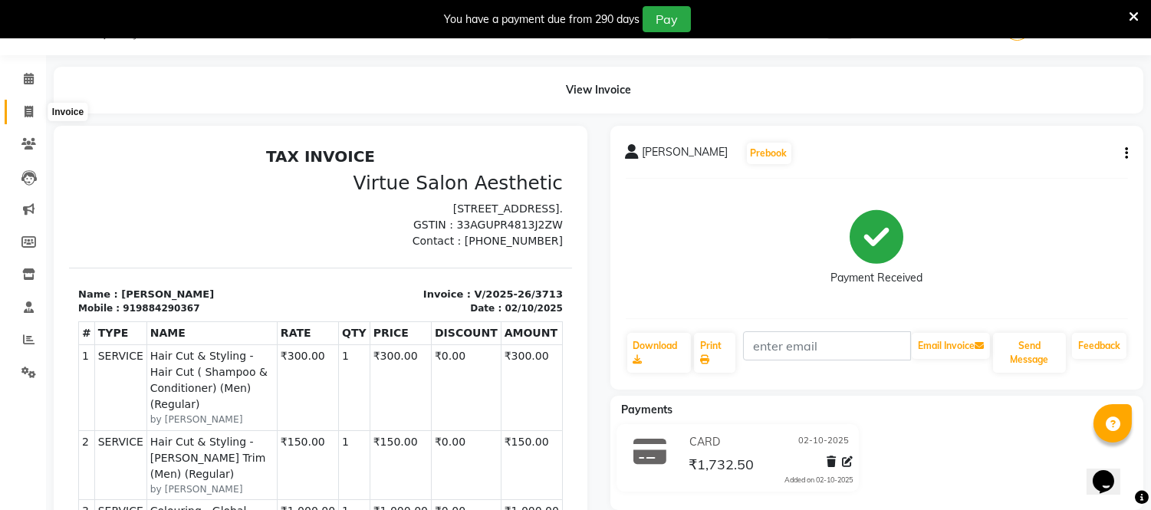
select select "service"
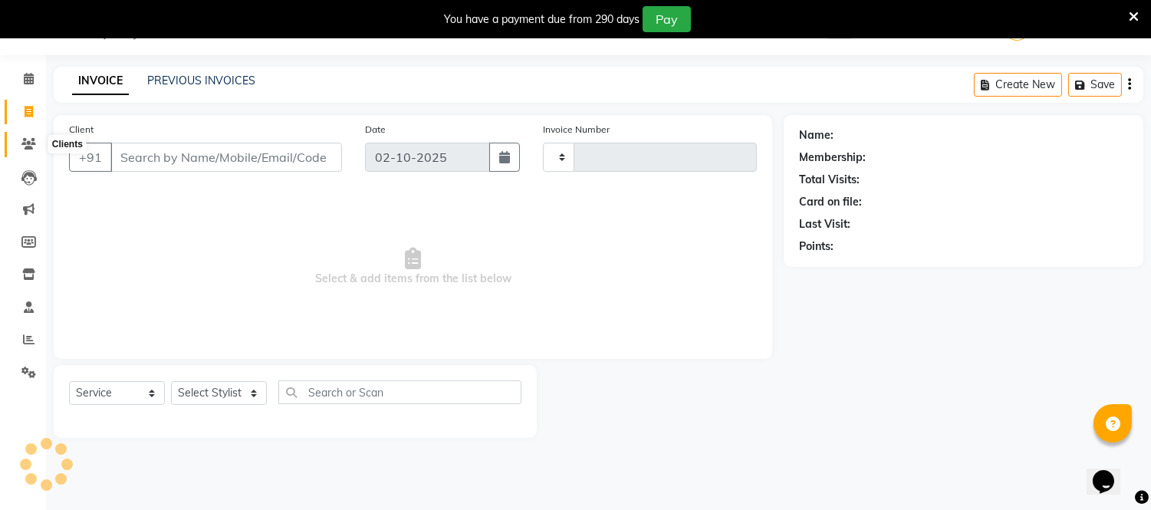
type input "3714"
select select "5237"
